Goal: Transaction & Acquisition: Purchase product/service

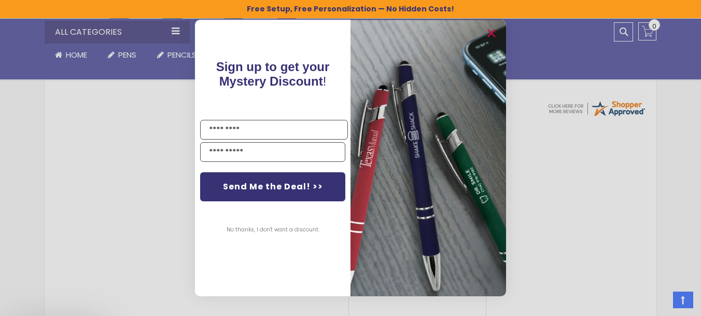
scroll to position [392, 0]
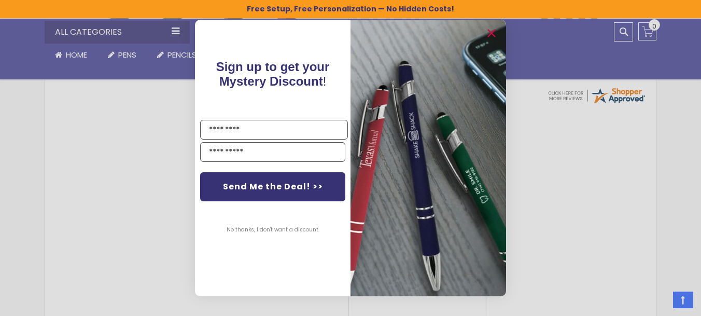
click at [268, 229] on button "No thanks, I don't want a discount." at bounding box center [273, 230] width 103 height 26
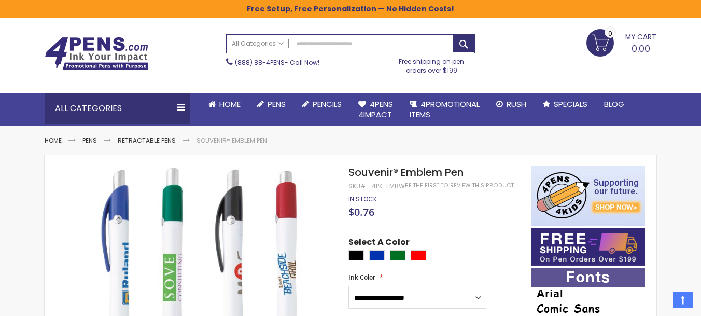
scroll to position [0, 0]
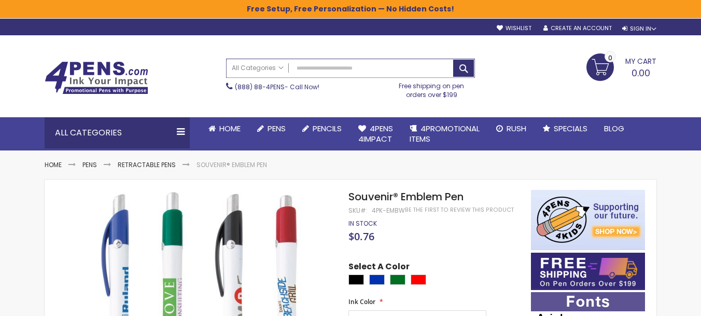
click at [336, 67] on input "Search" at bounding box center [351, 68] width 248 height 18
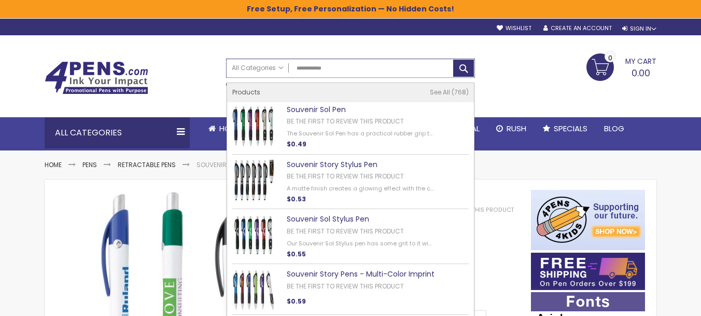
type input "**********"
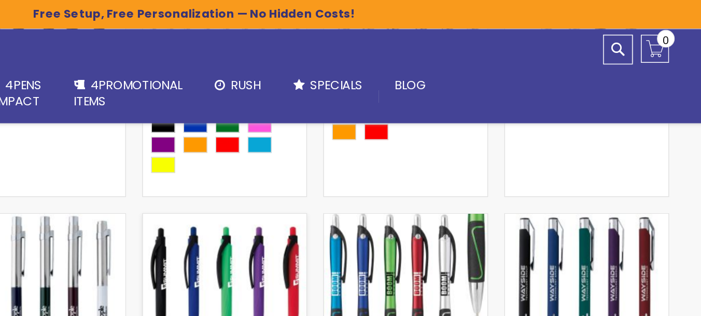
scroll to position [1038, 0]
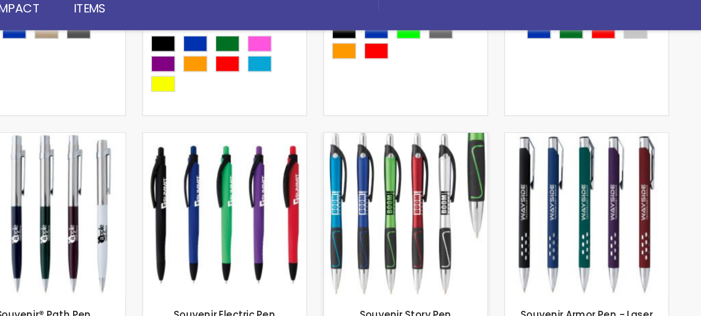
click at [442, 172] on img at bounding box center [486, 198] width 105 height 105
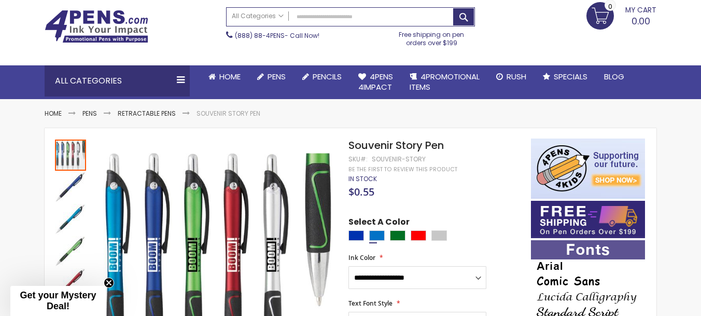
scroll to position [51, 0]
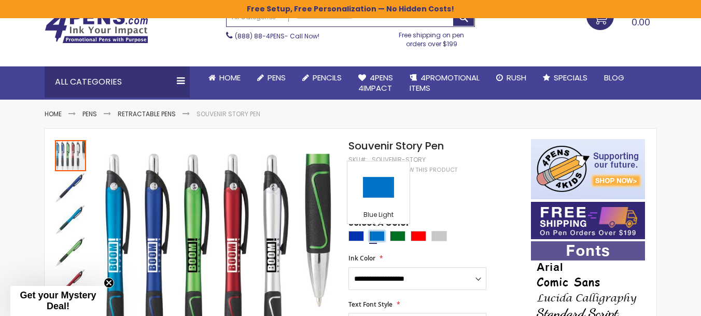
click at [372, 236] on div "Blue Light" at bounding box center [377, 236] width 16 height 10
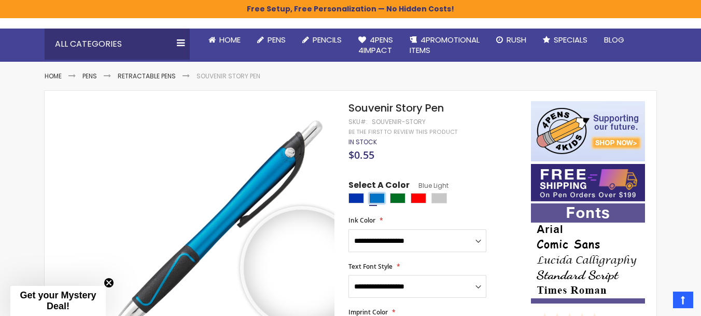
scroll to position [85, 0]
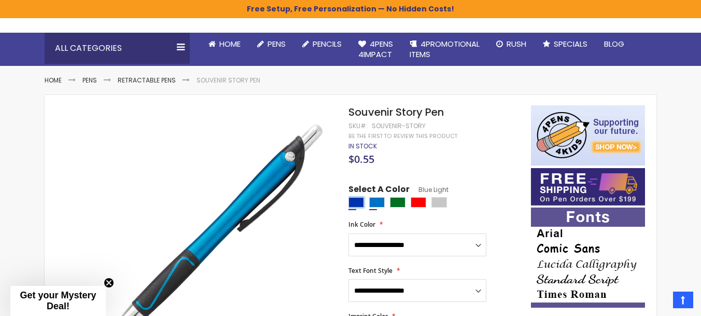
click at [355, 202] on div "Blue" at bounding box center [357, 202] width 16 height 10
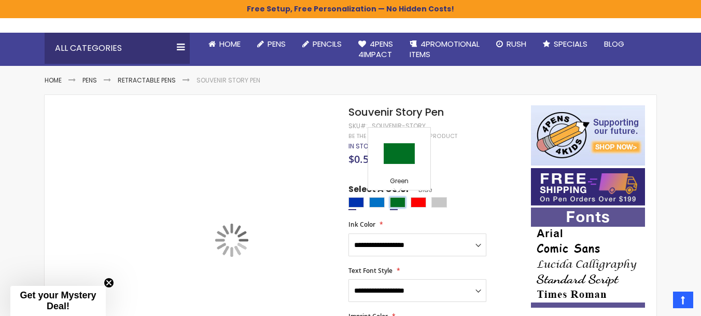
click at [402, 202] on div "Green" at bounding box center [398, 202] width 16 height 10
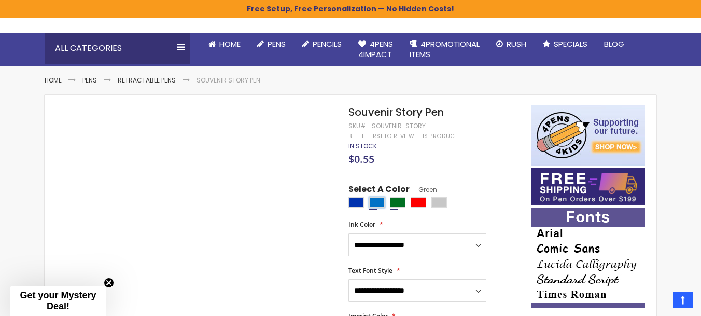
click at [380, 203] on div "Blue Light" at bounding box center [377, 202] width 16 height 10
type input "****"
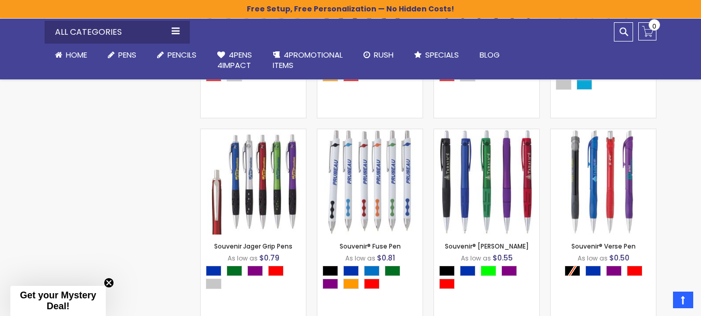
scroll to position [595, 0]
